Goal: Information Seeking & Learning: Learn about a topic

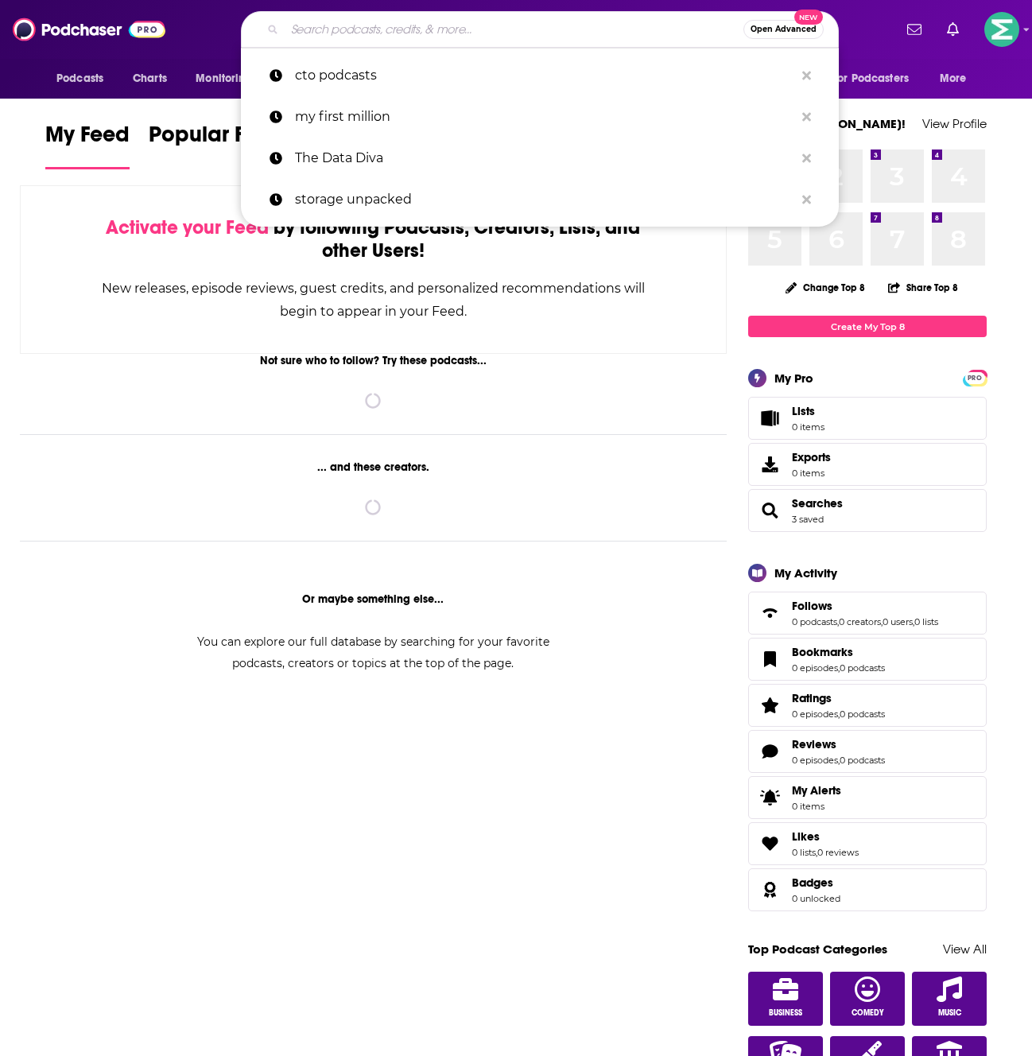
click at [558, 40] on input "Search podcasts, credits, & more..." at bounding box center [514, 29] width 459 height 25
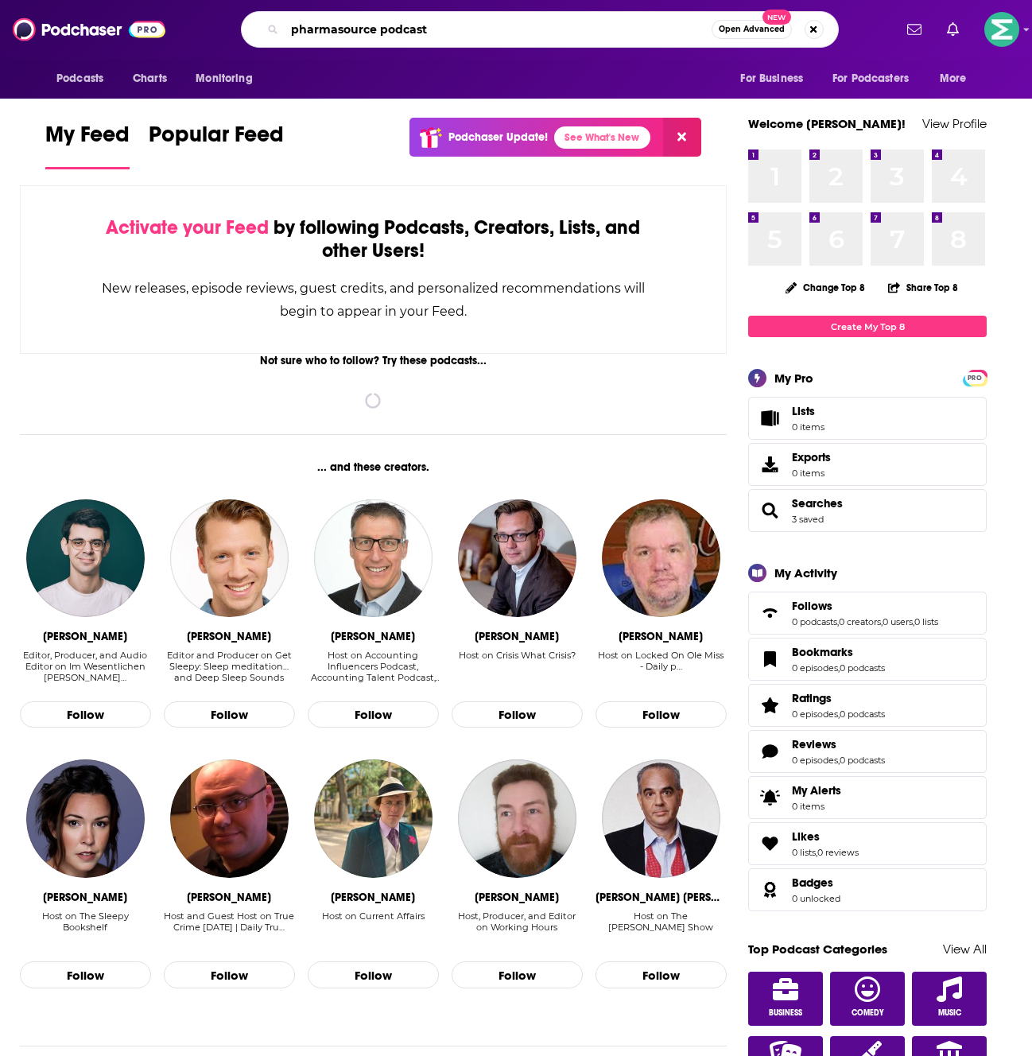
type input "pharmasource podcast"
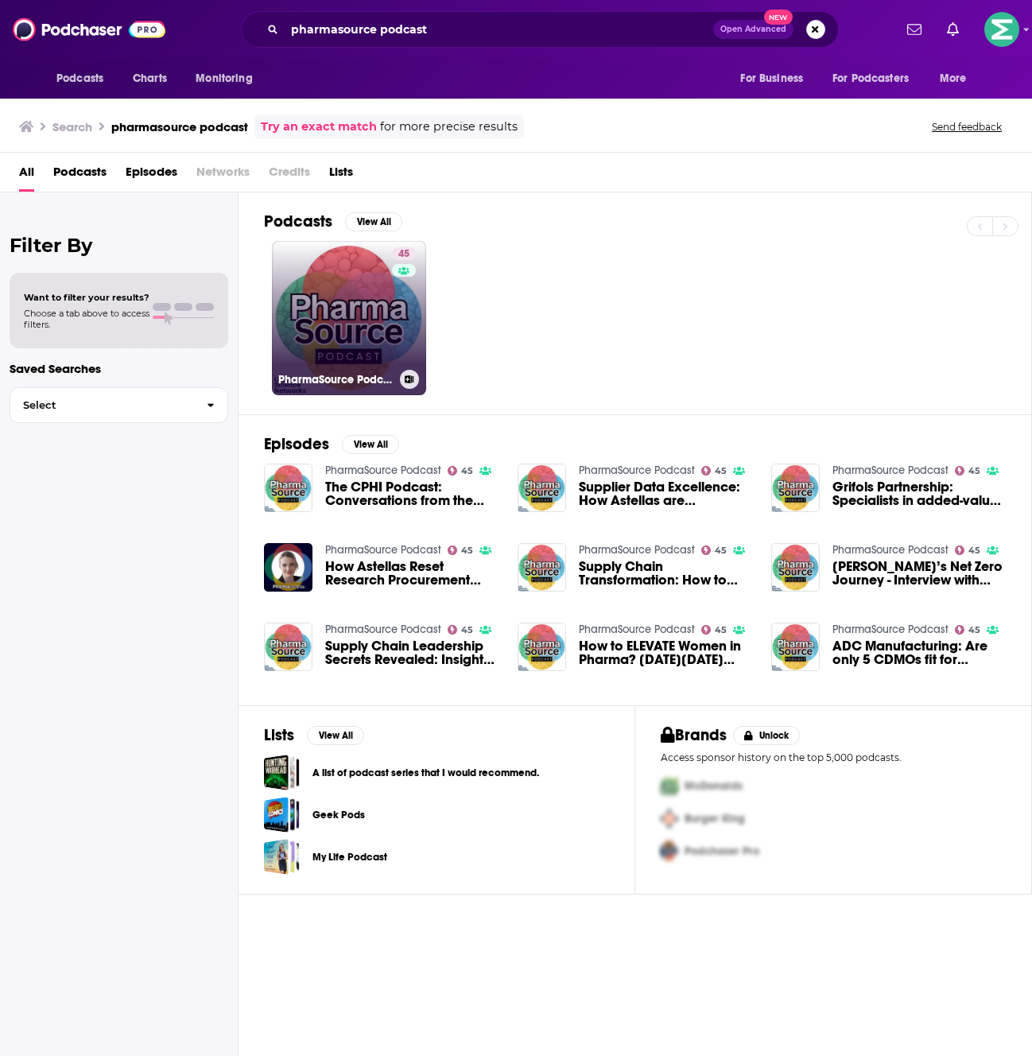
click at [377, 314] on link "45 PharmaSource Podcast" at bounding box center [349, 318] width 154 height 154
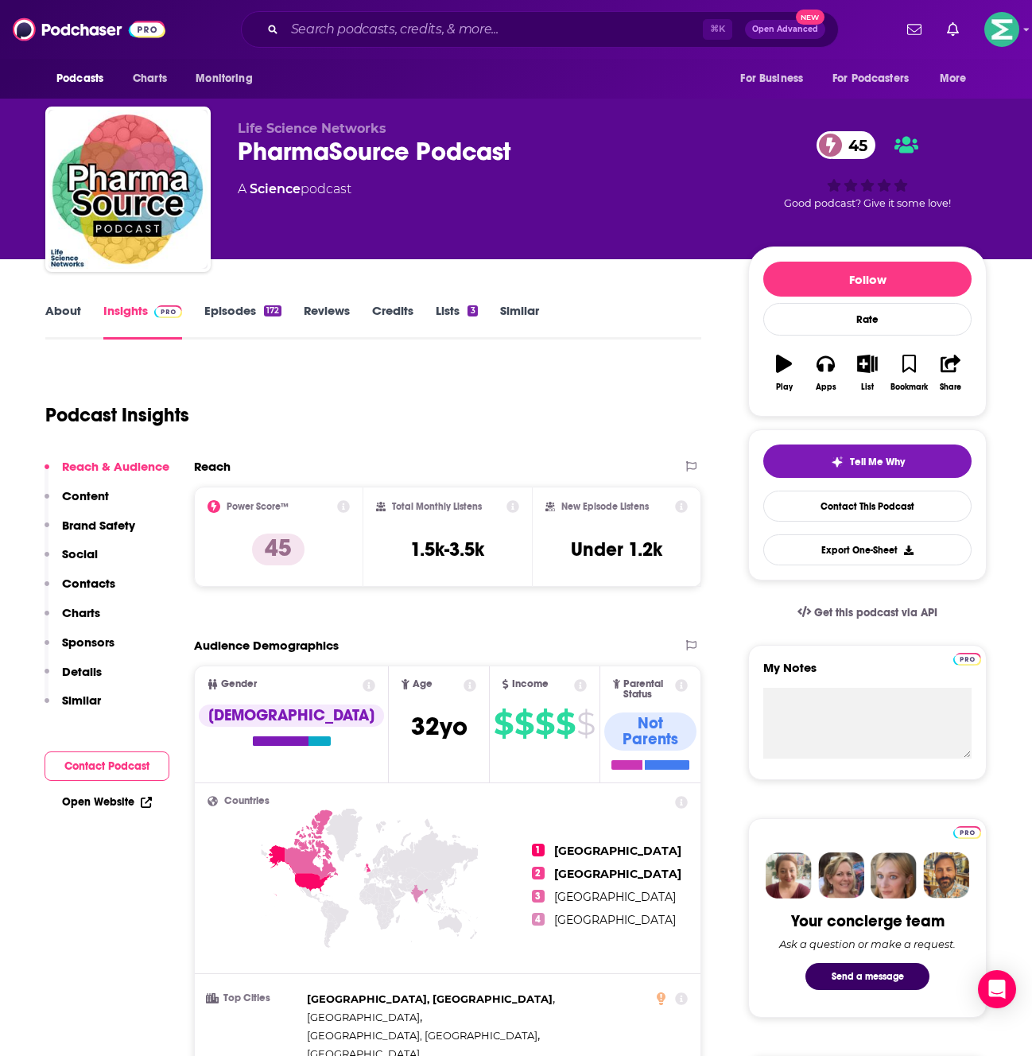
drag, startPoint x: 297, startPoint y: 161, endPoint x: 292, endPoint y: 152, distance: 10.7
click at [297, 161] on div "PharmaSource Podcast 45" at bounding box center [480, 151] width 485 height 31
drag, startPoint x: 231, startPoint y: 141, endPoint x: 534, endPoint y: 161, distance: 303.6
click at [534, 161] on div "Life Science Networks PharmaSource Podcast 45 A Science podcast 45 Good podcast…" at bounding box center [515, 193] width 941 height 172
copy h2 "PharmaSource Podcast"
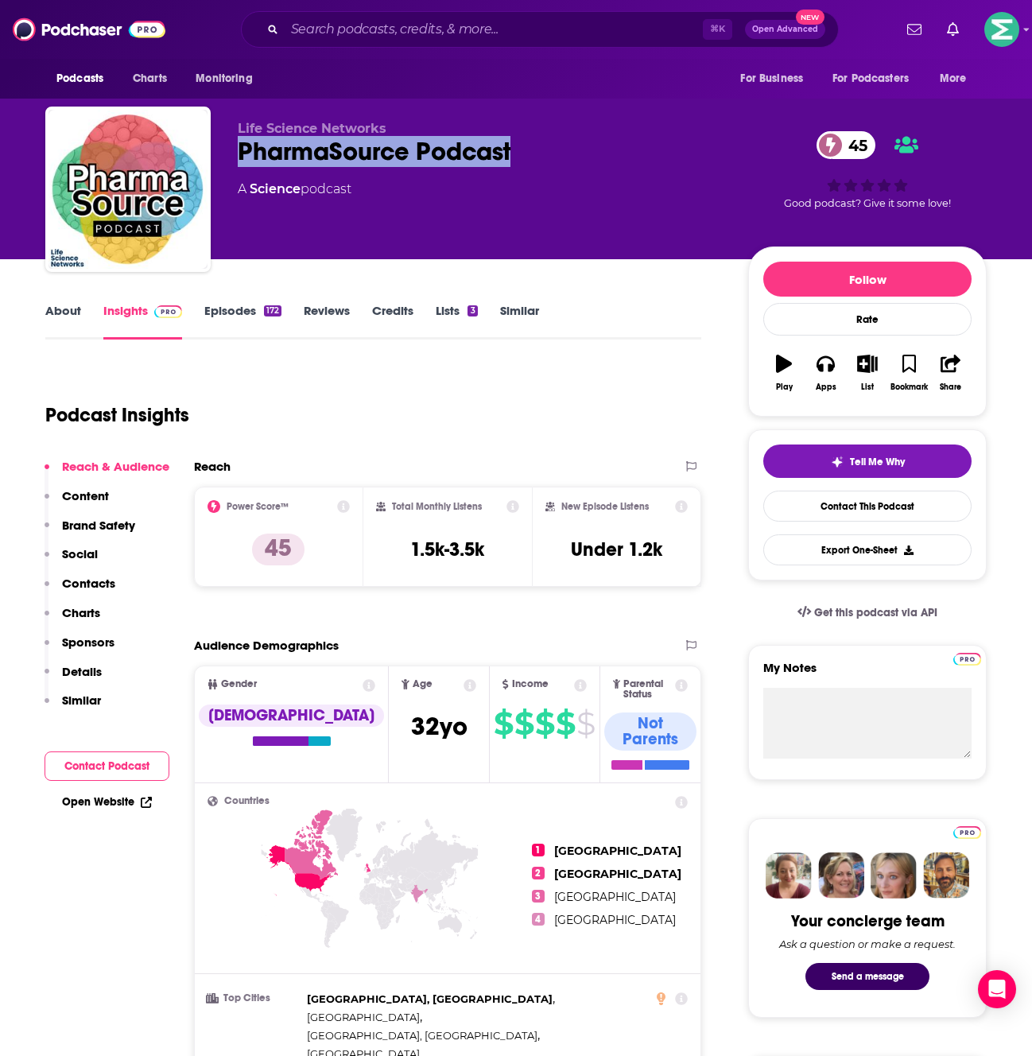
click at [228, 303] on link "Episodes 172" at bounding box center [242, 321] width 77 height 37
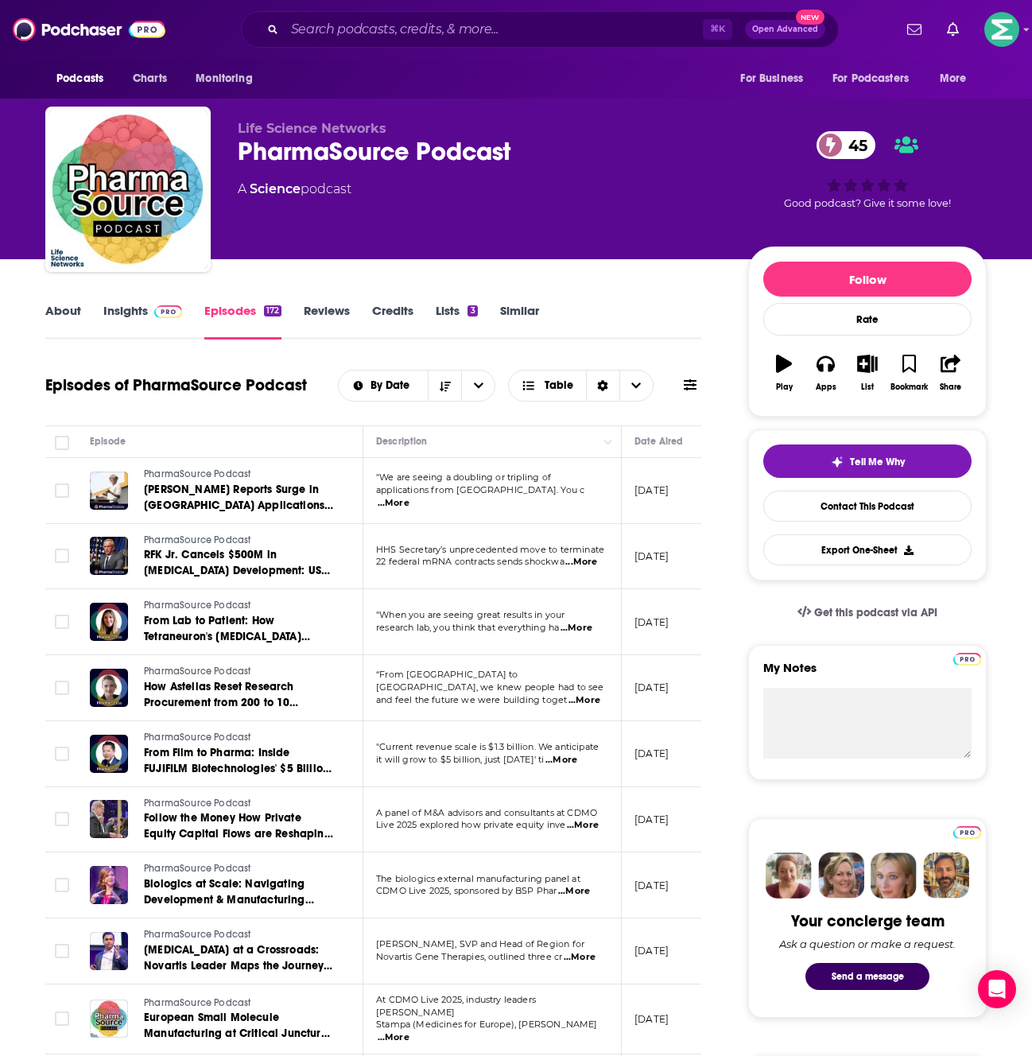
click at [465, 304] on link "Lists 3" at bounding box center [456, 321] width 41 height 37
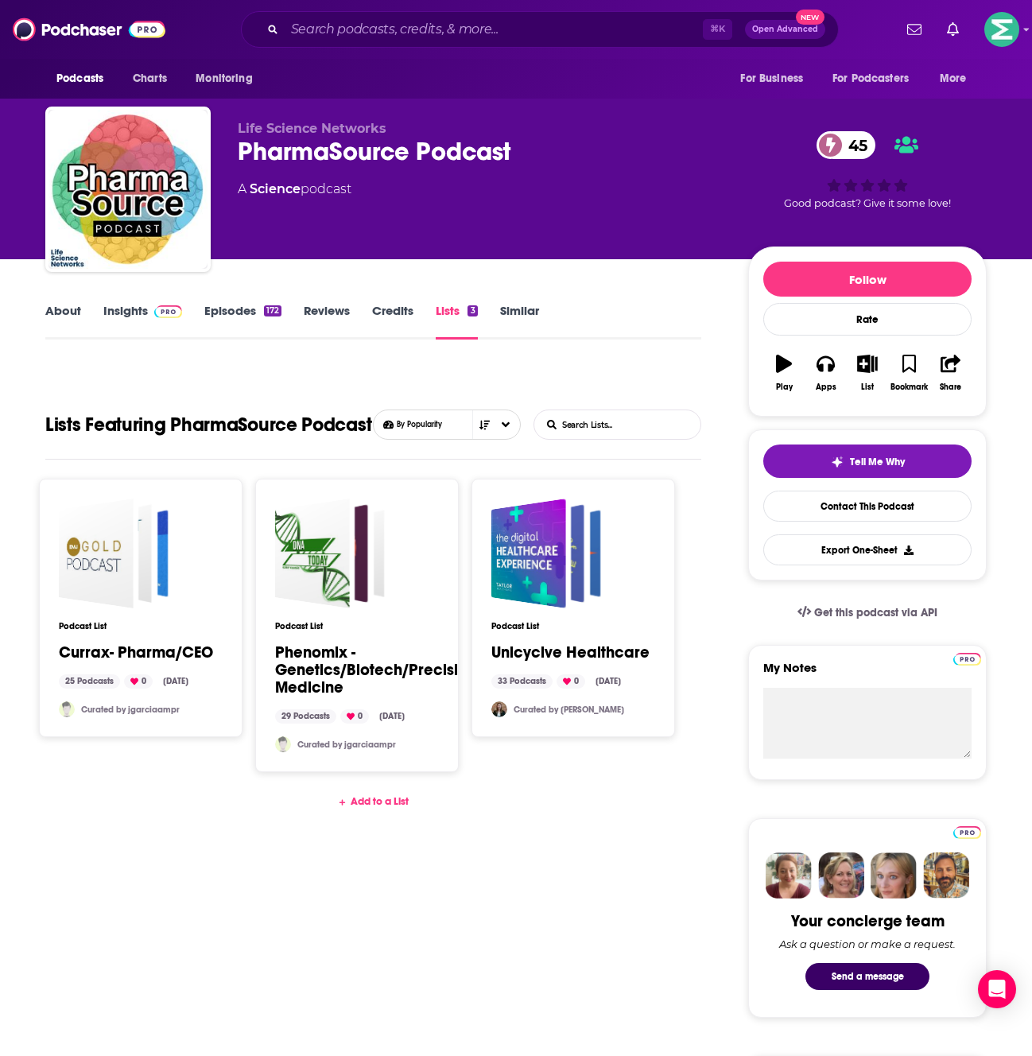
click at [507, 304] on link "Similar" at bounding box center [519, 321] width 39 height 37
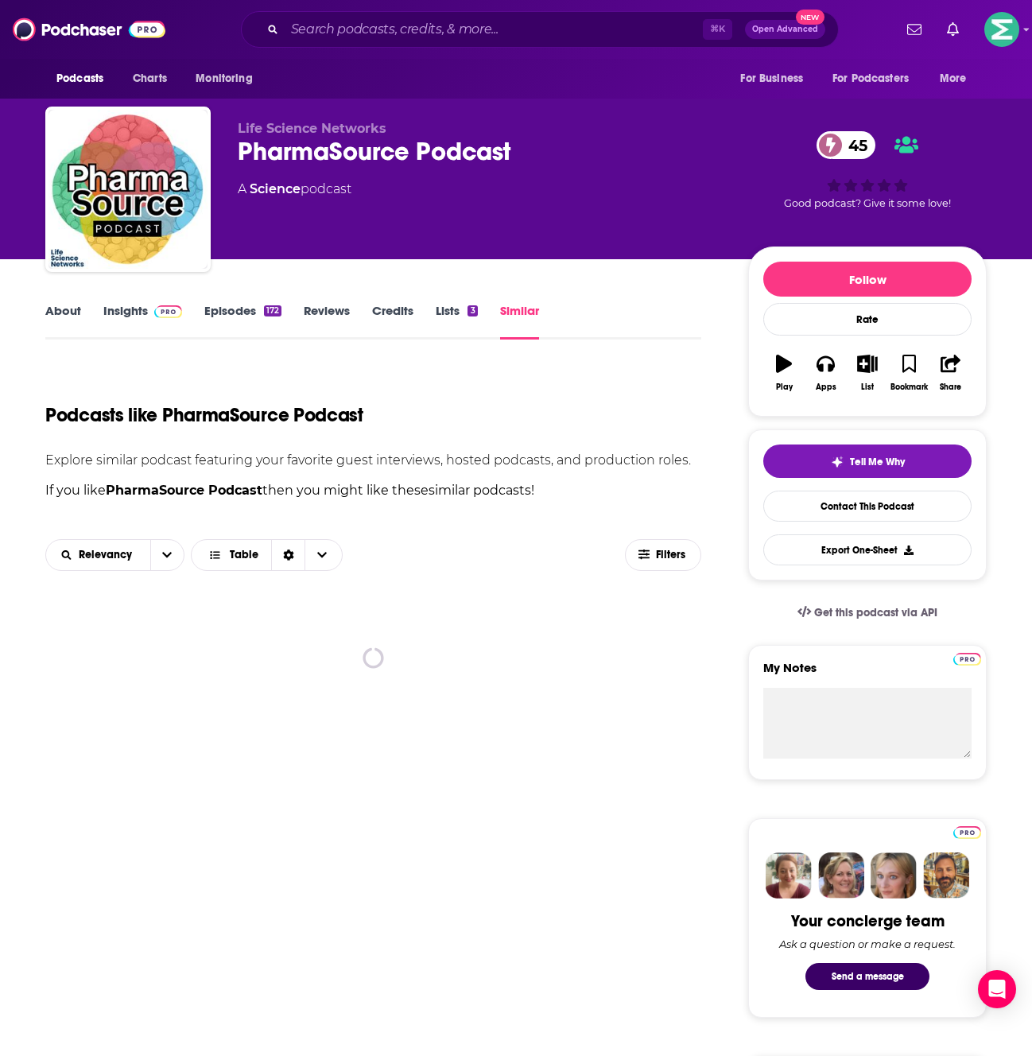
click at [56, 308] on link "About" at bounding box center [63, 321] width 36 height 37
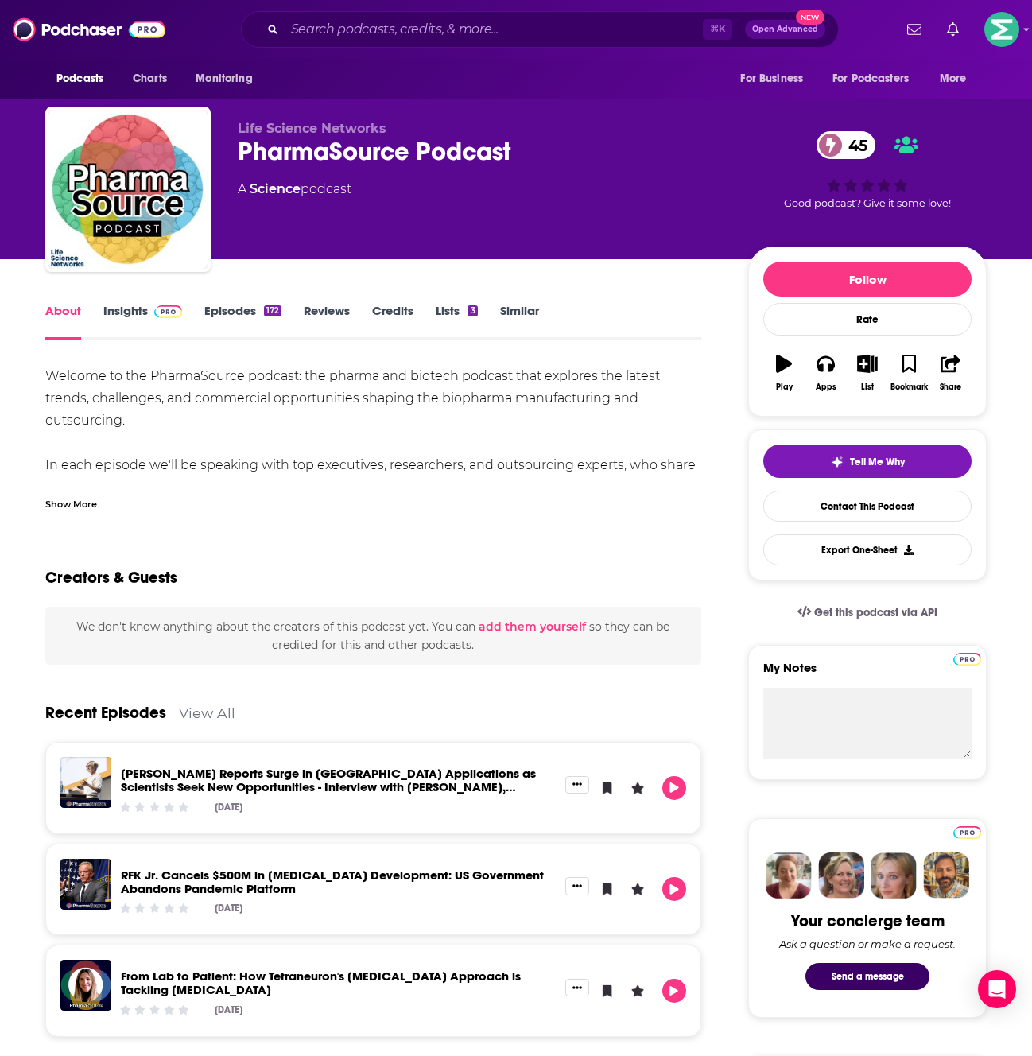
scroll to position [41, 0]
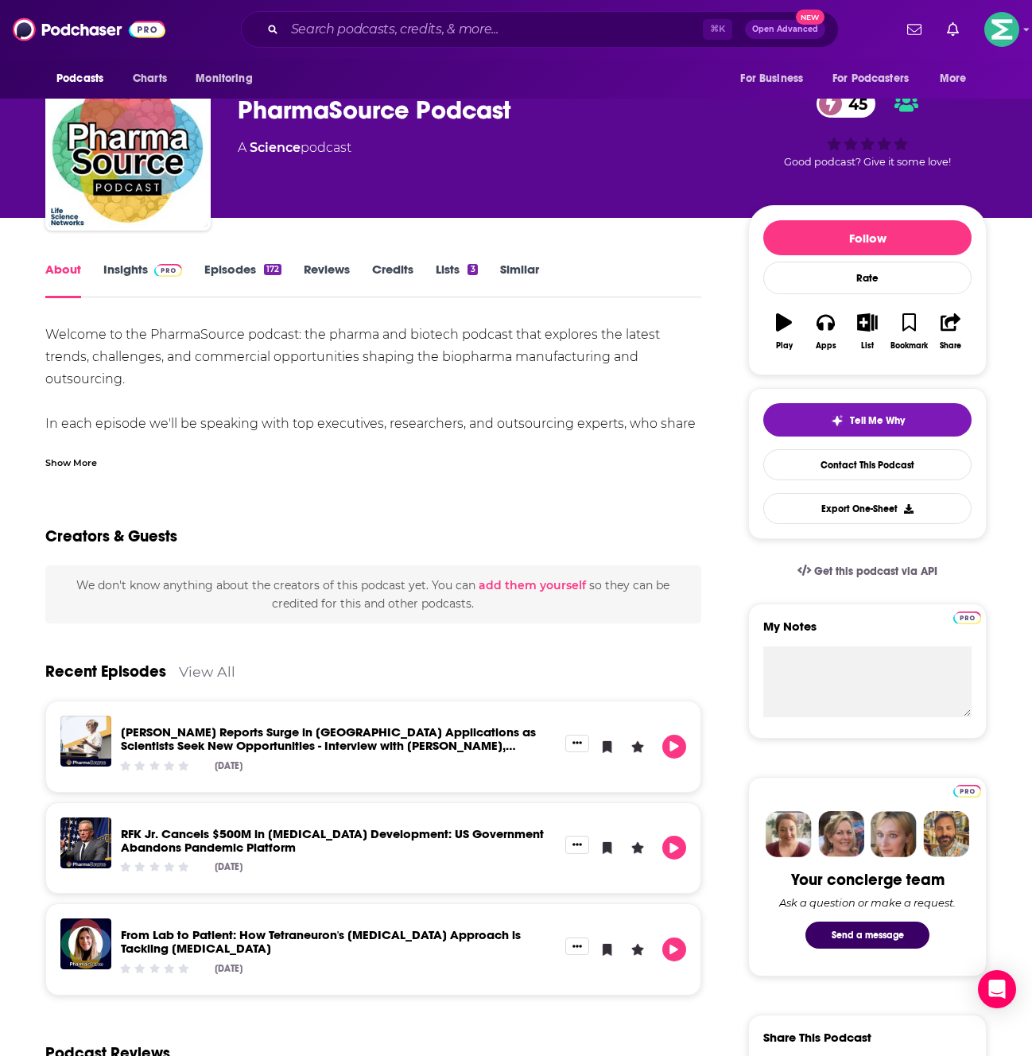
click at [313, 701] on div "[PERSON_NAME] Reports Surge in [GEOGRAPHIC_DATA] Applications as Scientists See…" at bounding box center [373, 747] width 656 height 92
click at [312, 738] on link "[PERSON_NAME] Reports Surge in [GEOGRAPHIC_DATA] Applications as Scientists See…" at bounding box center [328, 745] width 415 height 42
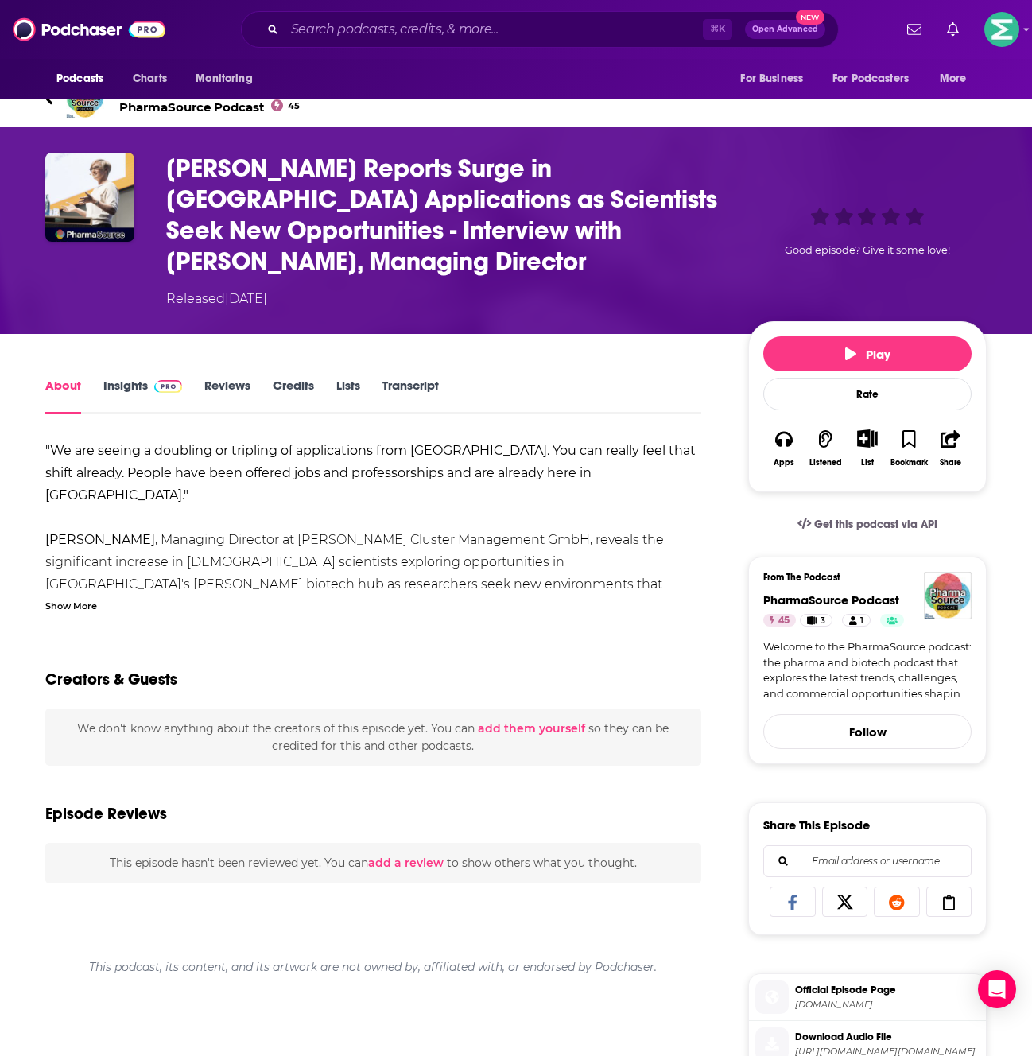
scroll to position [43, 0]
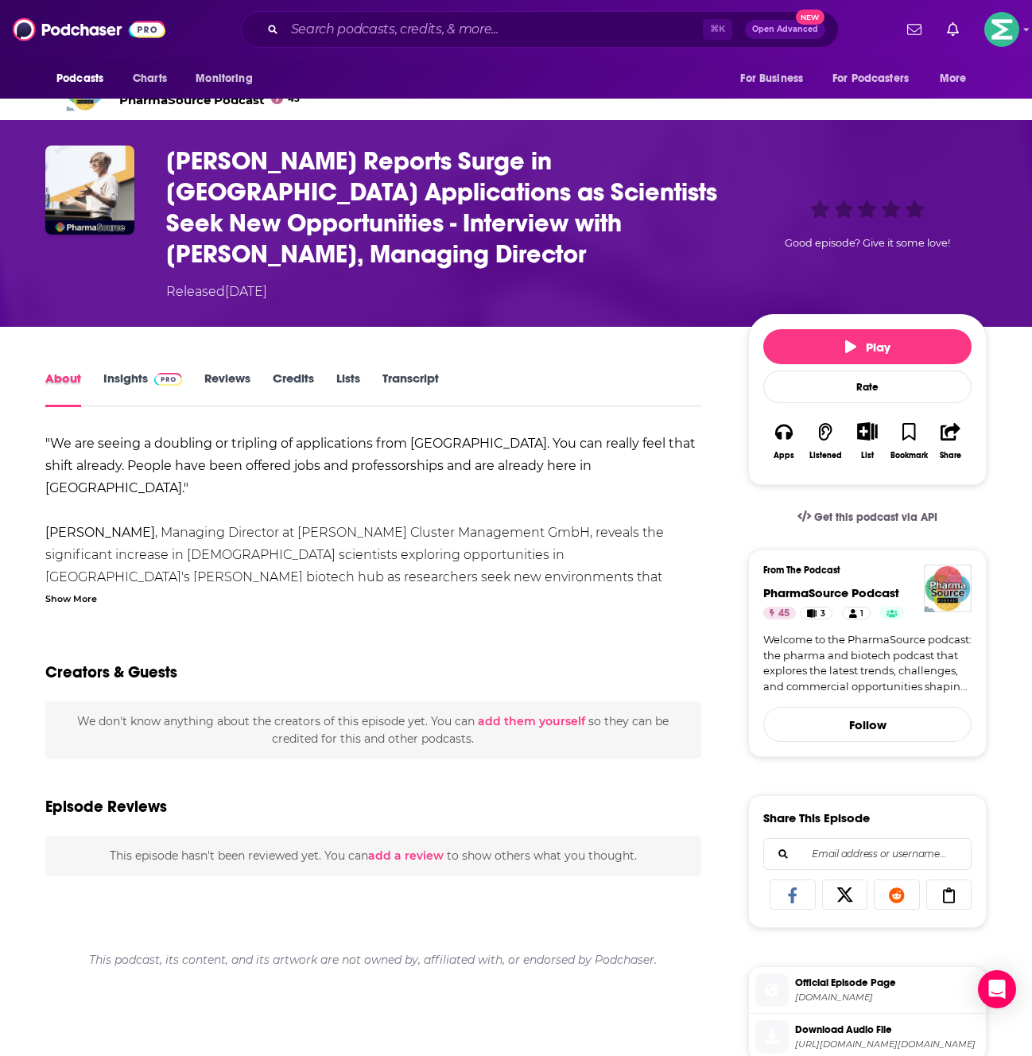
click at [100, 371] on div "About" at bounding box center [74, 389] width 58 height 37
click at [116, 371] on link "Insights" at bounding box center [142, 389] width 79 height 37
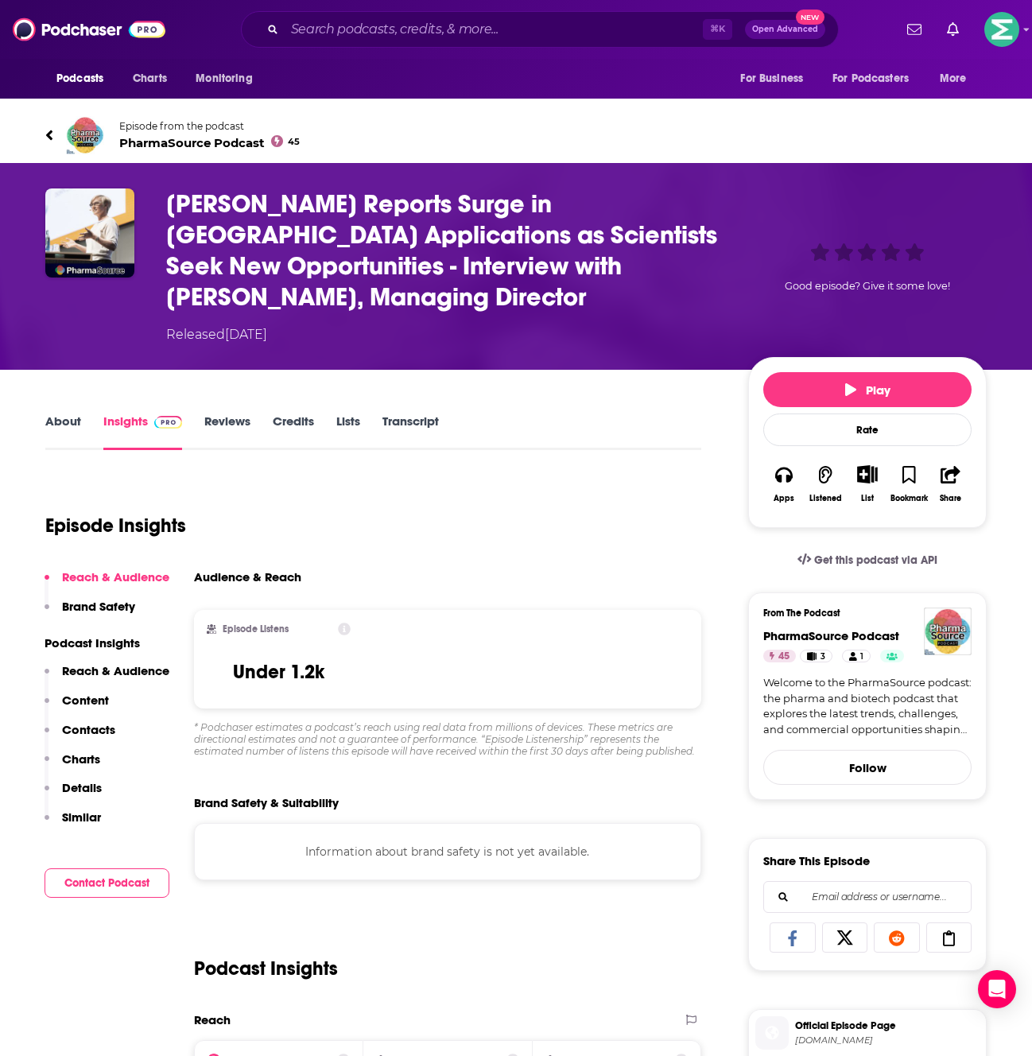
click at [205, 413] on link "Reviews" at bounding box center [227, 431] width 46 height 37
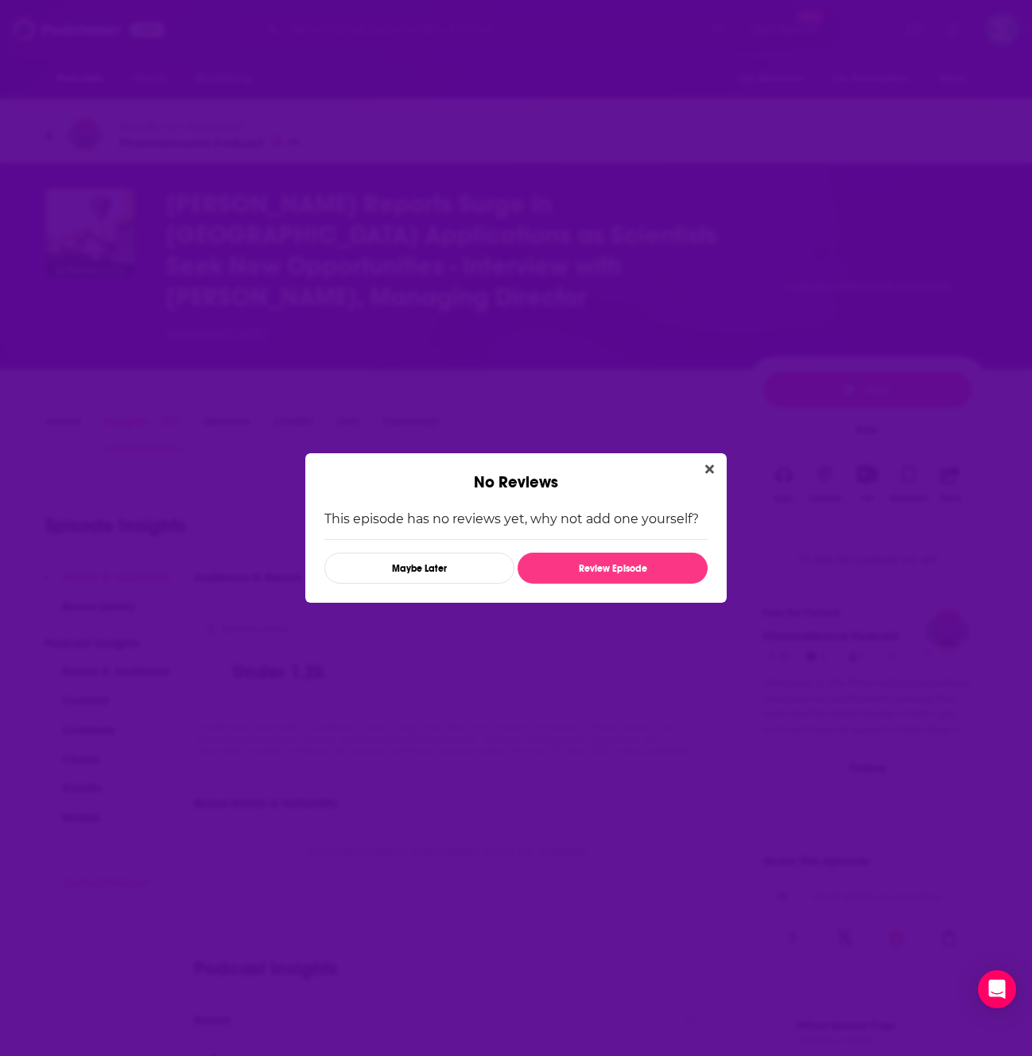
click at [714, 481] on div "No Reviews" at bounding box center [515, 472] width 421 height 39
click at [710, 473] on icon "Close" at bounding box center [709, 469] width 9 height 13
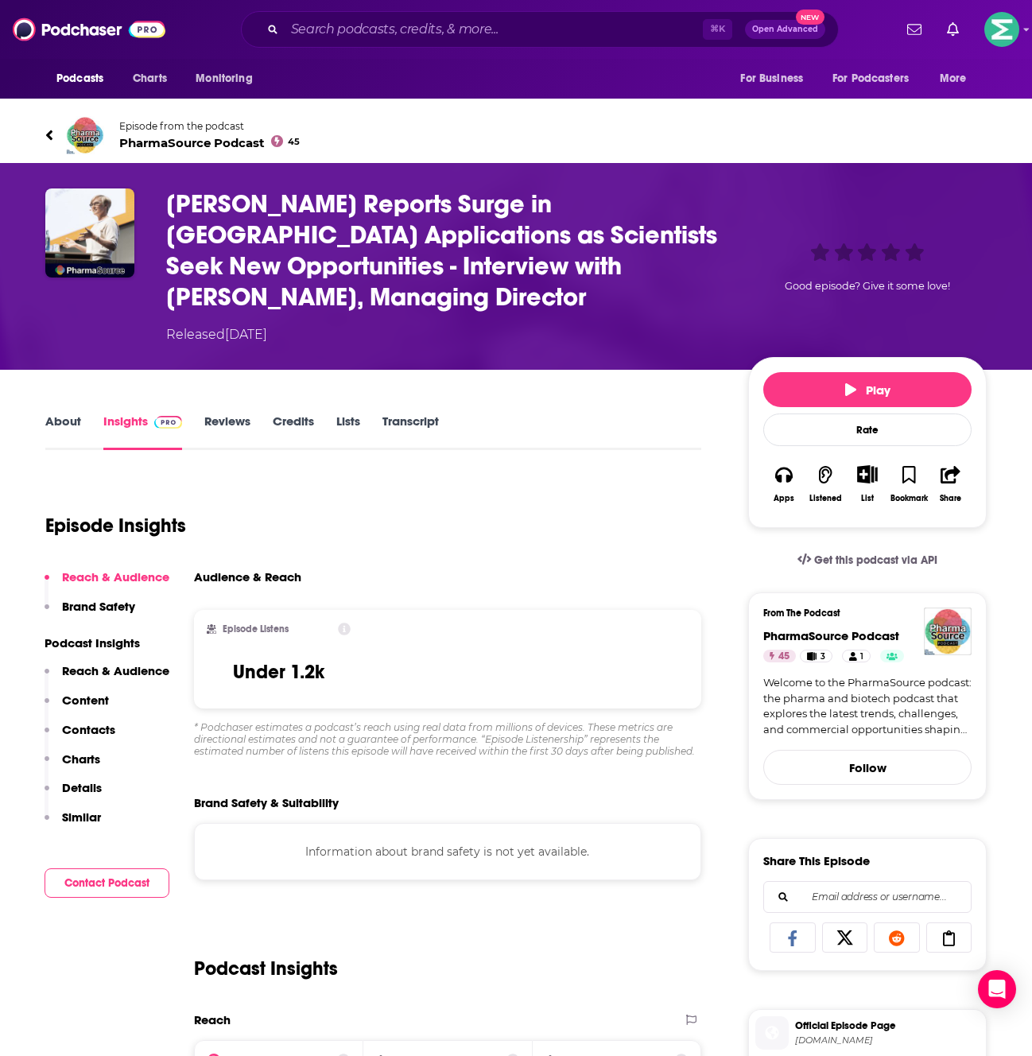
click at [278, 413] on link "Credits" at bounding box center [293, 431] width 41 height 37
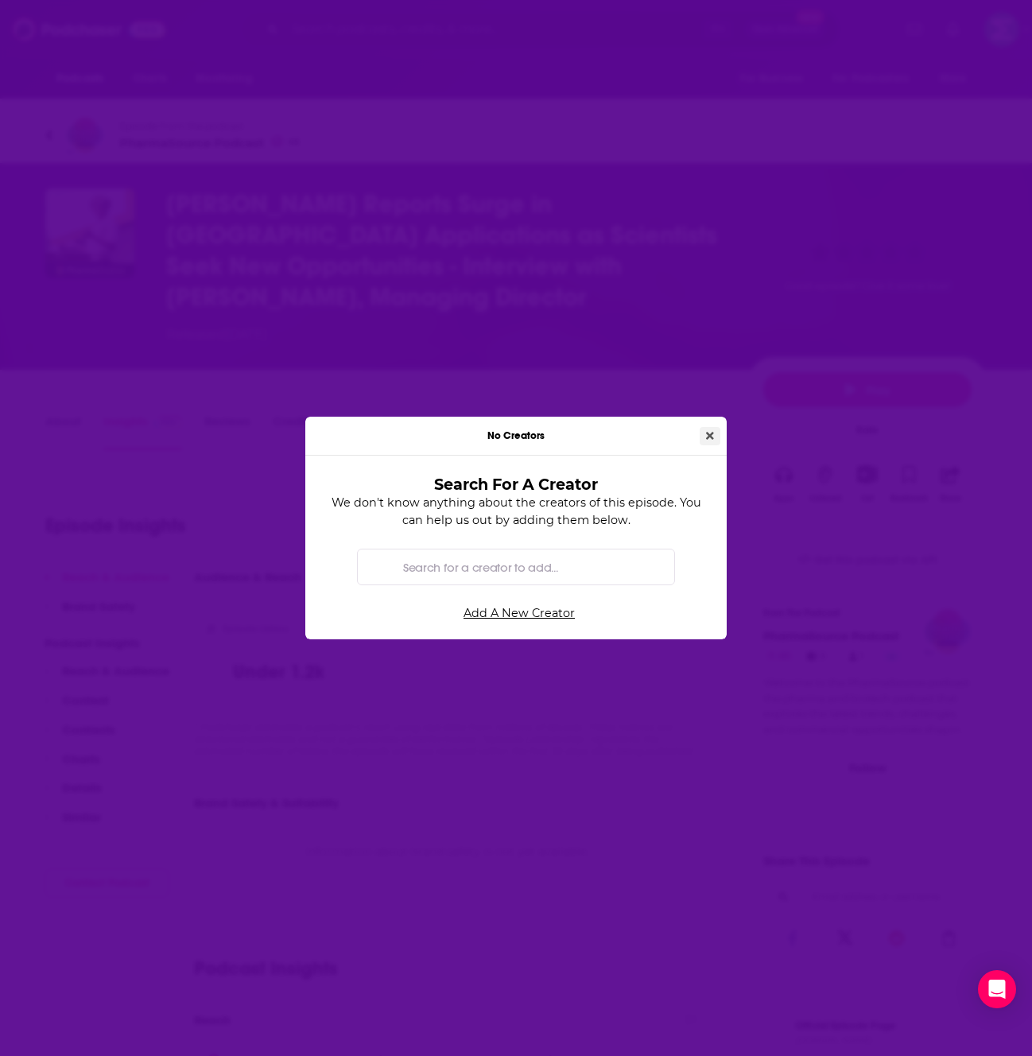
click at [704, 441] on button "Close" at bounding box center [710, 436] width 21 height 18
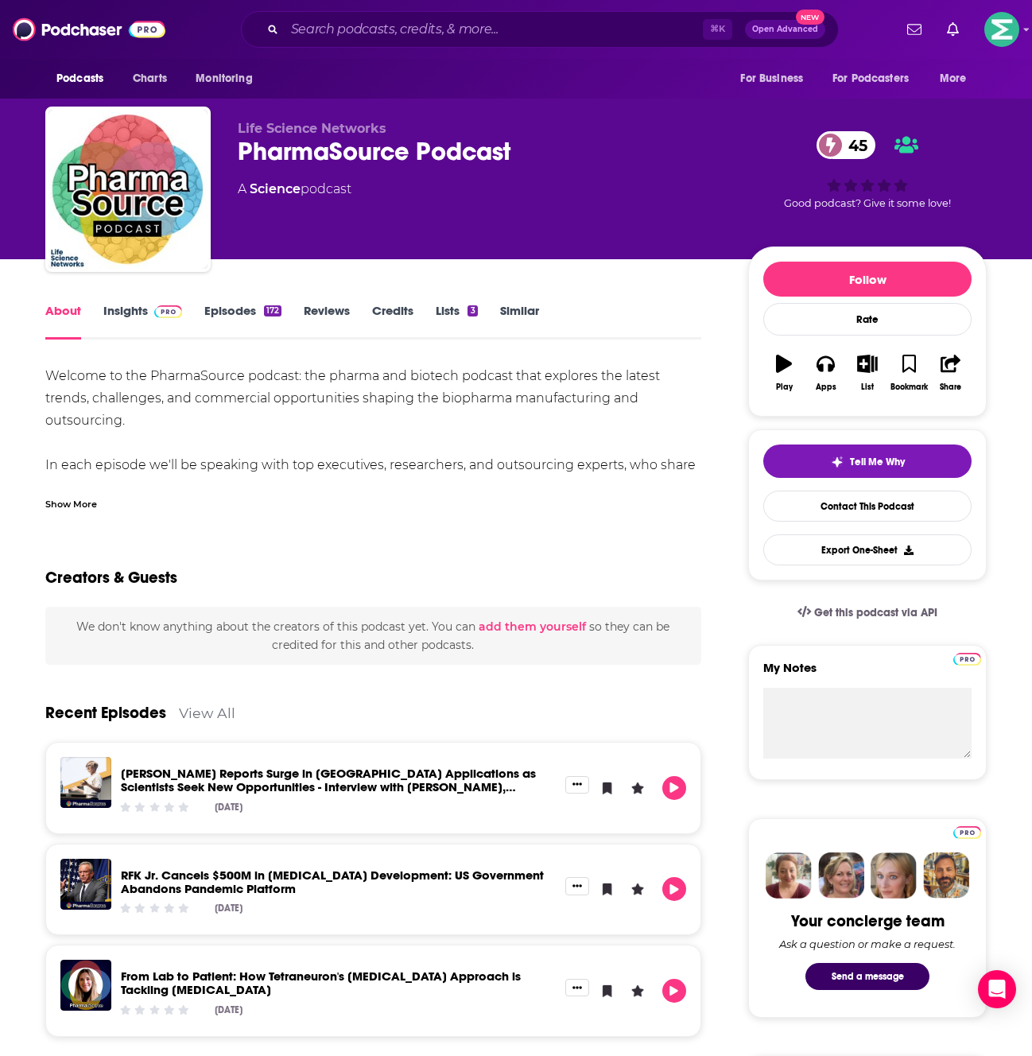
click at [172, 891] on link "RFK Jr. Cancels $500M in [MEDICAL_DATA] Development: US Government Abandons Pan…" at bounding box center [332, 881] width 423 height 29
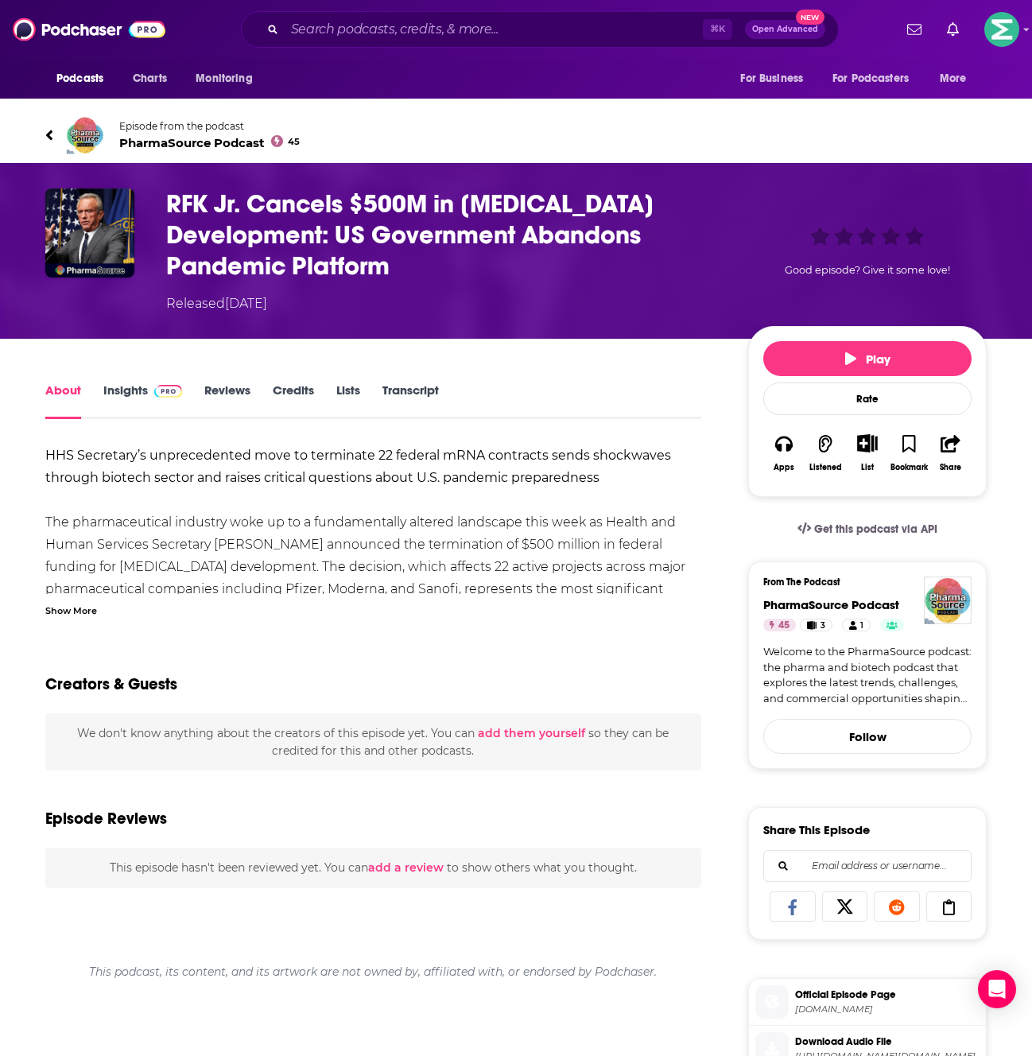
click at [60, 612] on div "Show More" at bounding box center [71, 609] width 52 height 15
